Goal: Task Accomplishment & Management: Use online tool/utility

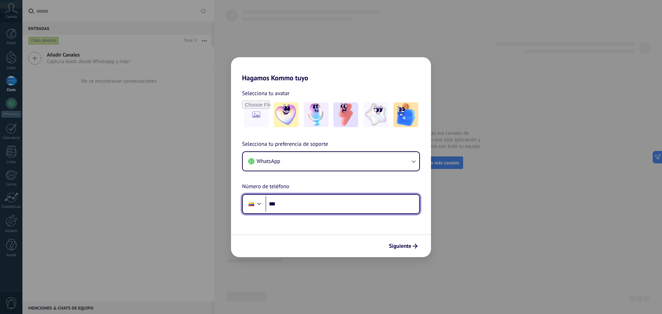
drag, startPoint x: 0, startPoint y: 0, endPoint x: 314, endPoint y: 200, distance: 372.6
click at [314, 200] on input "***" at bounding box center [342, 204] width 154 height 16
type input "**********"
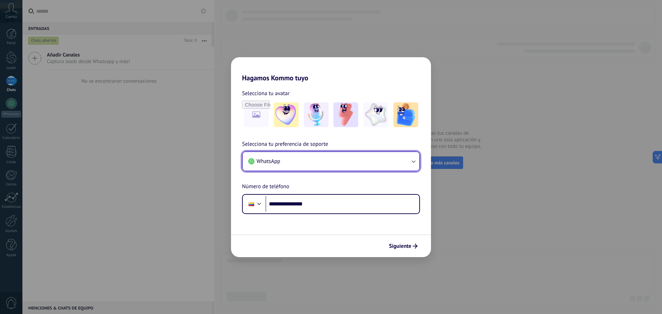
click at [404, 157] on button "WhatsApp" at bounding box center [331, 161] width 176 height 19
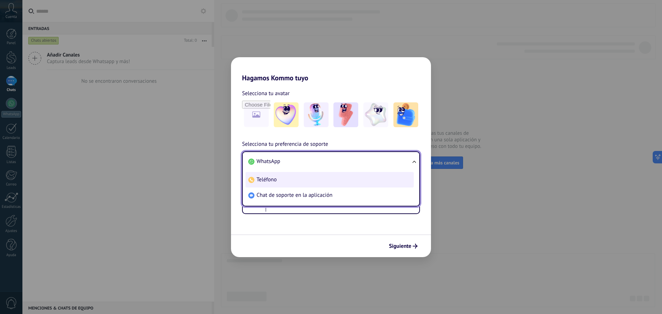
click at [258, 181] on span "Teléfono" at bounding box center [266, 179] width 20 height 7
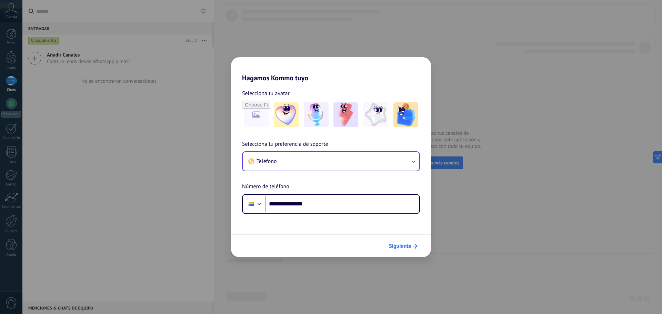
click at [401, 245] on span "Siguiente" at bounding box center [400, 246] width 22 height 5
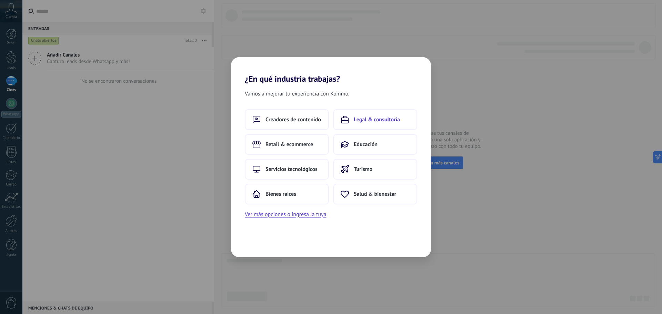
click at [367, 121] on span "Legal & consultoría" at bounding box center [377, 119] width 46 height 7
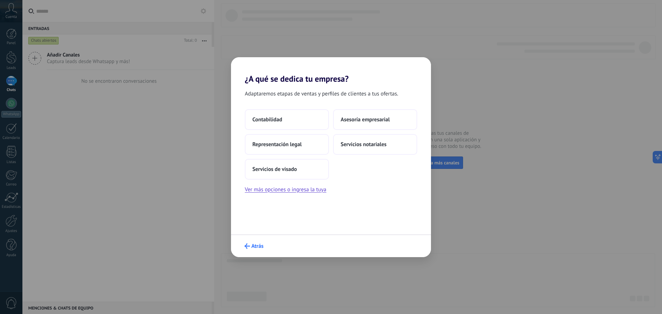
click at [251, 249] on button "Atrás" at bounding box center [253, 246] width 25 height 12
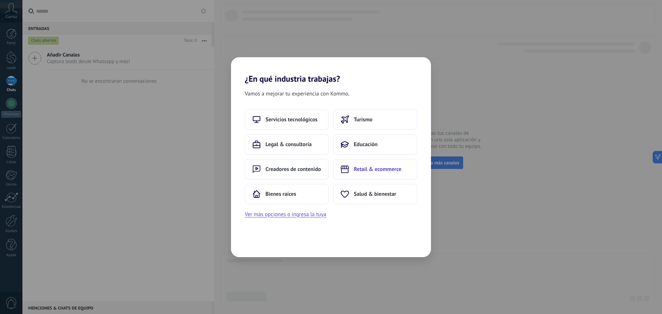
click at [371, 169] on span "Retail & ecommerce" at bounding box center [378, 169] width 48 height 7
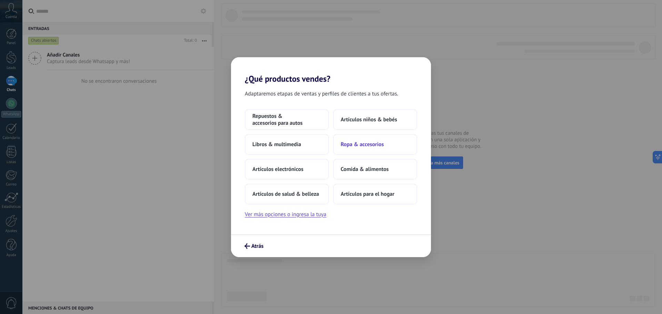
click at [365, 146] on span "Ropa & accesorios" at bounding box center [361, 144] width 43 height 7
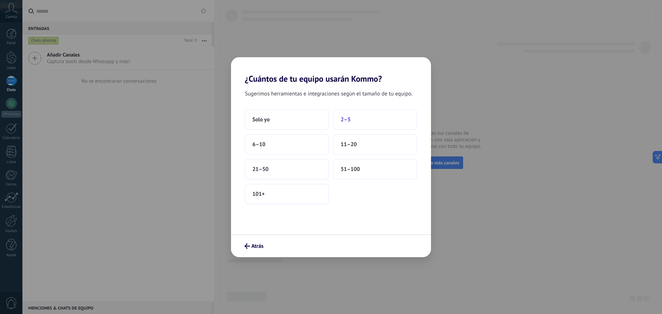
click at [356, 116] on button "2–5" at bounding box center [375, 119] width 84 height 21
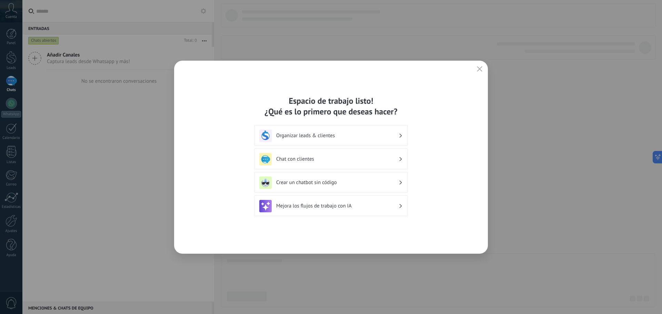
click at [323, 162] on h3 "Chat con clientes" at bounding box center [337, 159] width 122 height 7
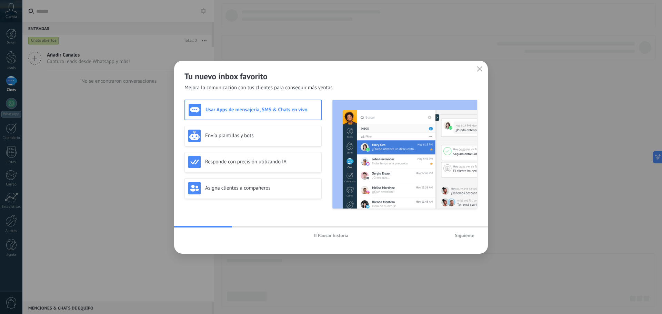
click at [479, 71] on icon "button" at bounding box center [480, 69] width 6 height 6
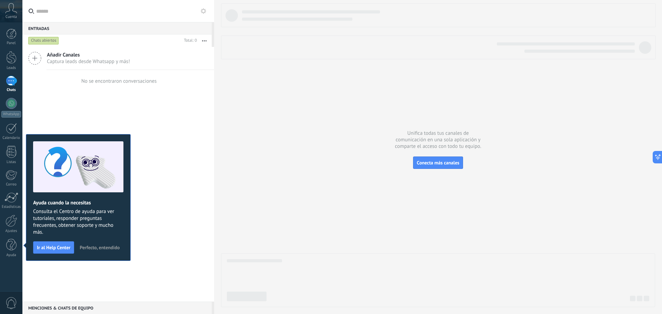
click at [103, 246] on span "Perfecto, entendido" at bounding box center [100, 247] width 40 height 5
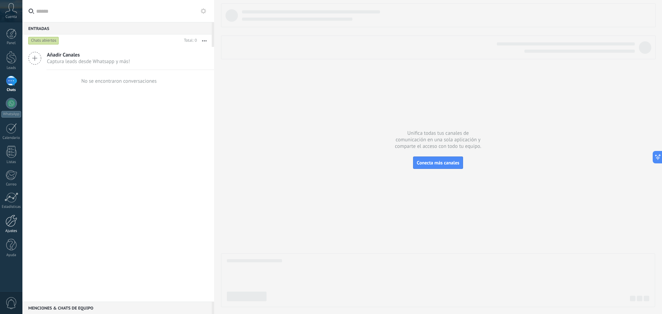
click at [9, 222] on div at bounding box center [12, 221] width 12 height 12
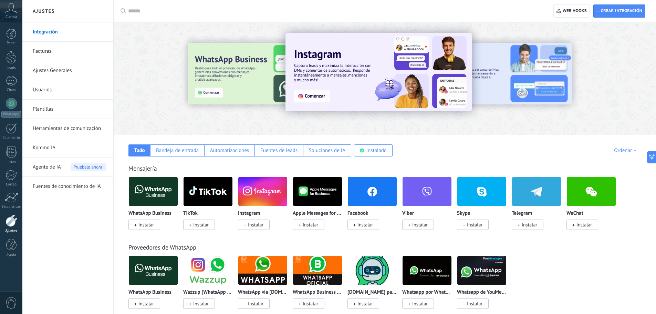
click at [159, 189] on img at bounding box center [153, 191] width 49 height 33
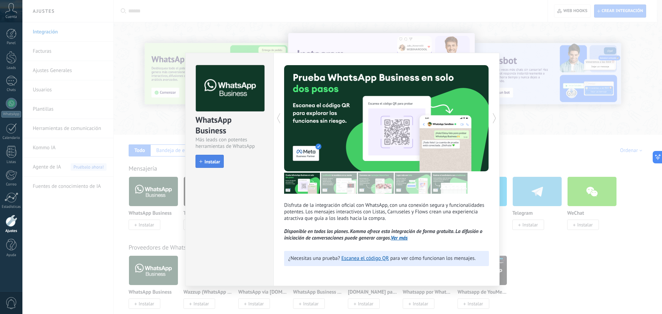
click at [212, 162] on span "Instalar" at bounding box center [212, 161] width 16 height 5
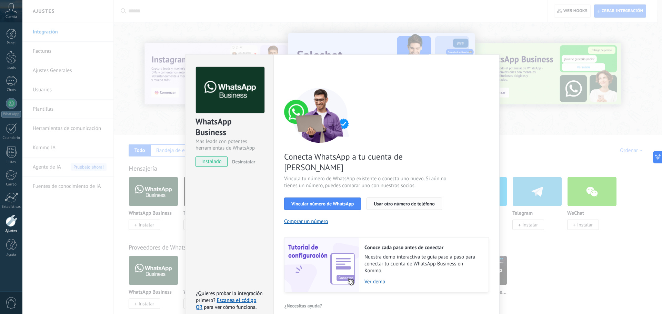
click at [422, 201] on span "Usar otro número de teléfono" at bounding box center [404, 203] width 61 height 5
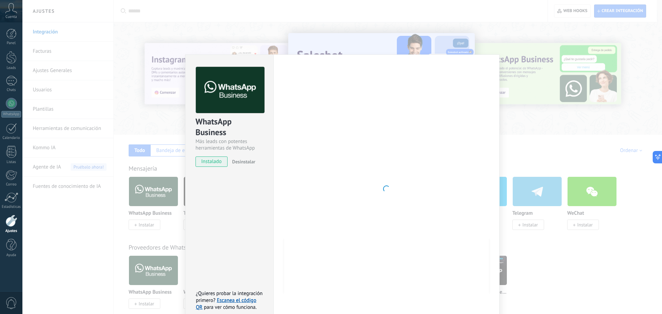
click at [499, 10] on div "WhatsApp Business Más leads con potentes herramientas de WhatsApp instalado Des…" at bounding box center [341, 157] width 639 height 314
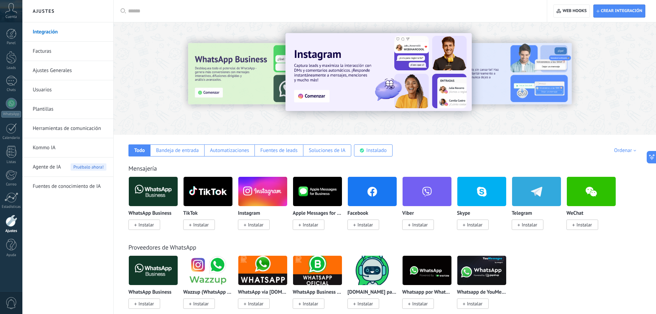
click at [154, 197] on img at bounding box center [153, 191] width 49 height 33
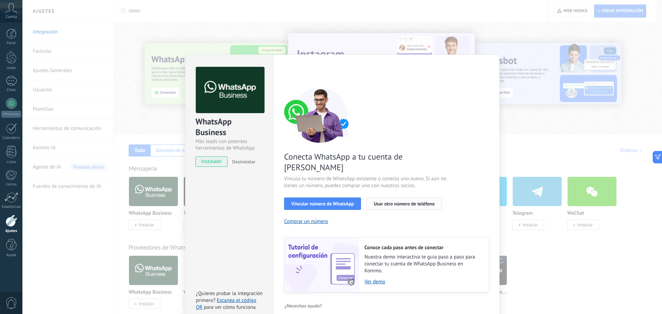
click at [394, 201] on span "Usar otro número de teléfono" at bounding box center [404, 203] width 61 height 5
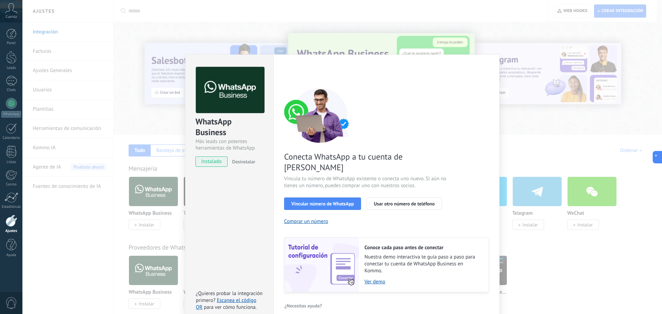
click at [526, 164] on div "WhatsApp Business Más leads con potentes herramientas de WhatsApp instalado Des…" at bounding box center [341, 157] width 639 height 314
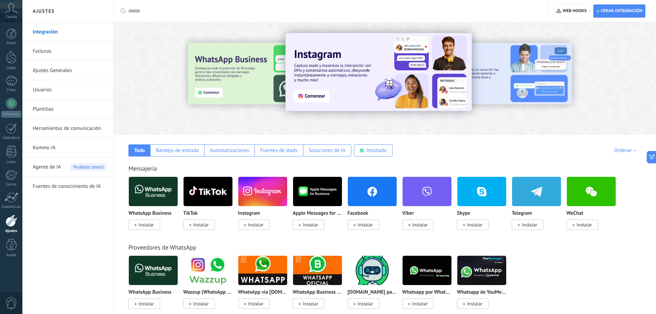
click at [11, 12] on icon at bounding box center [11, 8] width 12 height 10
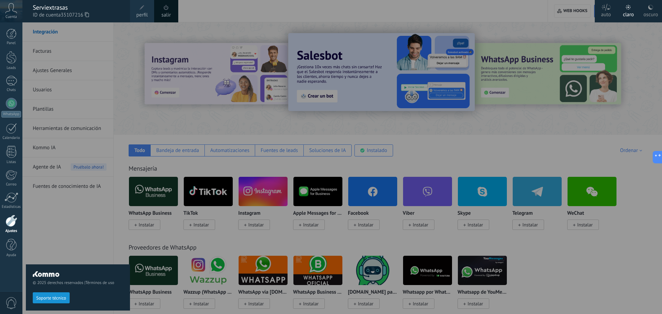
click at [170, 10] on span at bounding box center [166, 8] width 8 height 8
